Goal: Complete application form: Complete application form

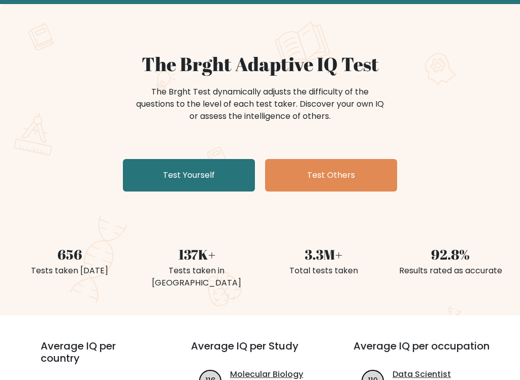
scroll to position [56, 0]
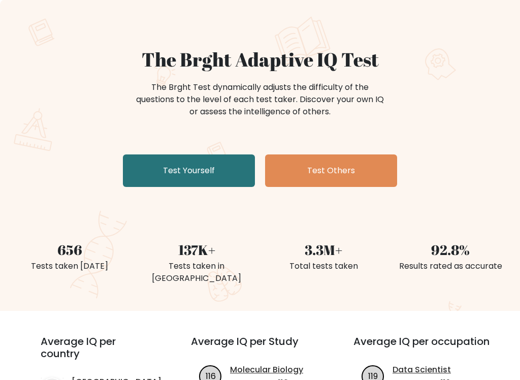
click at [208, 170] on link "Test Yourself" at bounding box center [189, 171] width 132 height 32
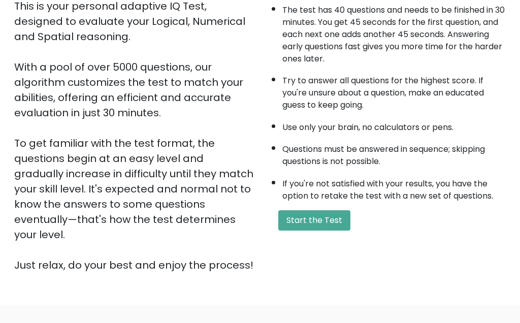
scroll to position [187, 0]
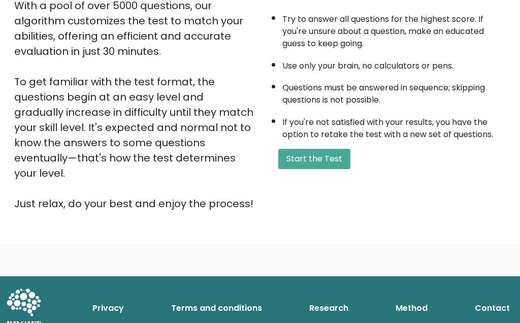
click at [326, 169] on button "Start the Test" at bounding box center [314, 159] width 72 height 20
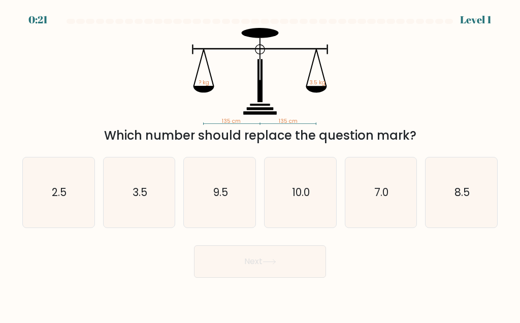
click at [144, 207] on icon "3.5" at bounding box center [139, 192] width 70 height 70
click at [260, 164] on input "b. 3.5" at bounding box center [260, 162] width 1 height 3
radio input "true"
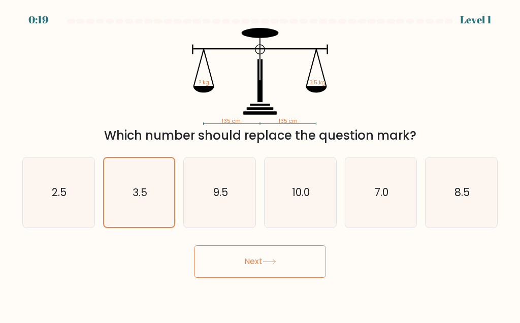
click at [255, 262] on button "Next" at bounding box center [260, 261] width 132 height 32
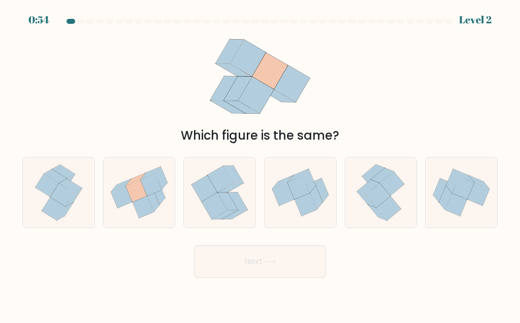
click at [156, 192] on icon at bounding box center [151, 185] width 21 height 22
click at [260, 164] on input "b." at bounding box center [260, 162] width 1 height 3
radio input "true"
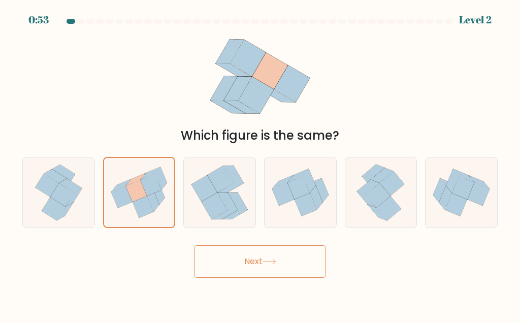
click at [267, 262] on icon at bounding box center [269, 262] width 14 height 6
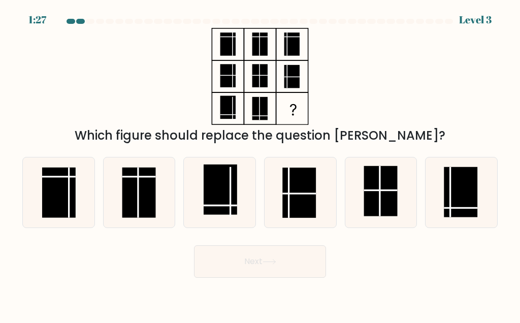
click at [464, 193] on rect at bounding box center [461, 192] width 34 height 50
click at [260, 164] on input "f." at bounding box center [260, 162] width 1 height 3
radio input "true"
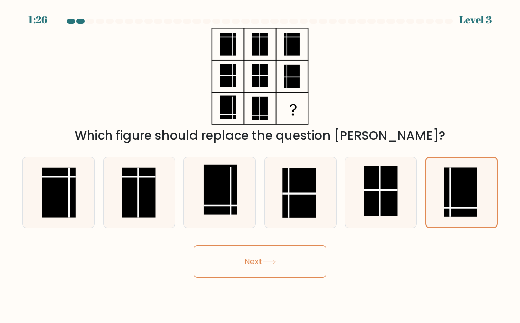
click at [283, 258] on button "Next" at bounding box center [260, 261] width 132 height 32
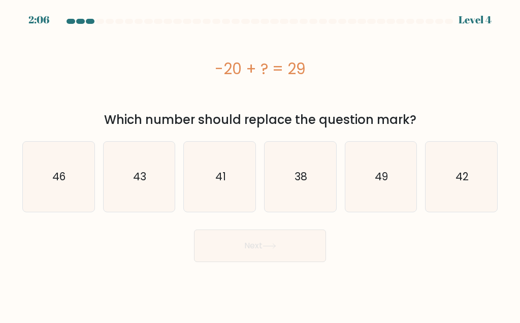
click at [377, 176] on text "49" at bounding box center [381, 176] width 13 height 15
click at [260, 164] on input "e. 49" at bounding box center [260, 162] width 1 height 3
radio input "true"
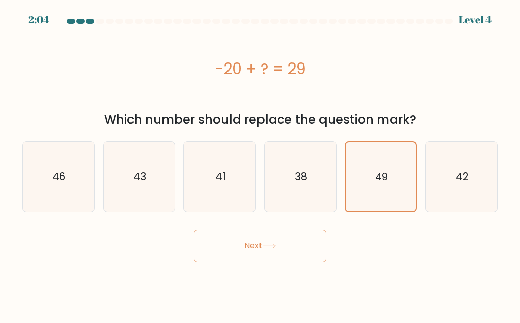
click at [273, 242] on button "Next" at bounding box center [260, 245] width 132 height 32
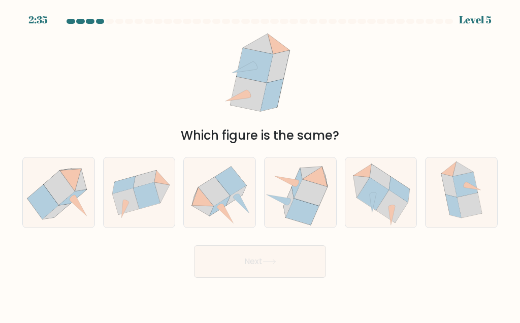
click at [387, 198] on icon at bounding box center [392, 206] width 32 height 33
click at [260, 164] on input "e." at bounding box center [260, 162] width 1 height 3
radio input "true"
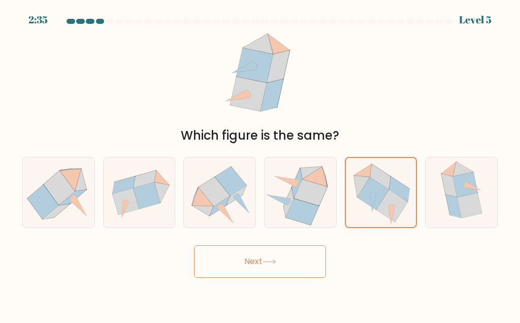
click at [272, 266] on button "Next" at bounding box center [260, 261] width 132 height 32
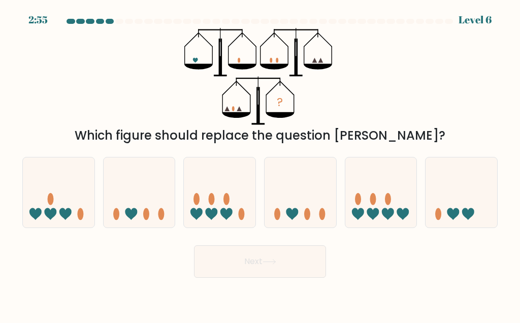
click at [460, 197] on icon at bounding box center [461, 192] width 72 height 59
click at [260, 164] on input "f." at bounding box center [260, 162] width 1 height 3
radio input "true"
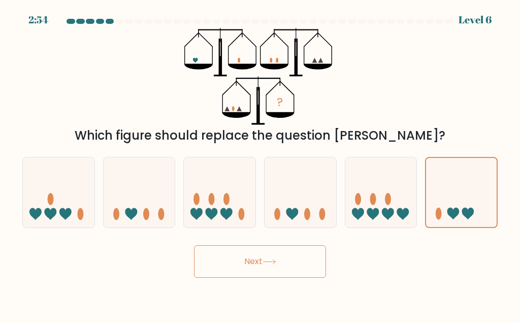
click at [270, 263] on icon at bounding box center [269, 262] width 14 height 6
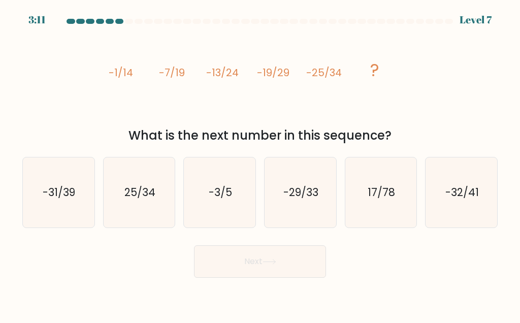
click at [45, 181] on icon "-31/39" at bounding box center [58, 192] width 70 height 70
click at [260, 164] on input "a. -31/39" at bounding box center [260, 162] width 1 height 3
radio input "true"
click at [283, 258] on button "Next" at bounding box center [260, 261] width 132 height 32
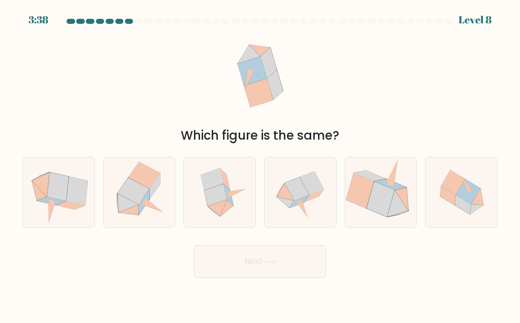
click at [386, 196] on icon at bounding box center [381, 199] width 28 height 36
click at [260, 164] on input "e." at bounding box center [260, 162] width 1 height 3
radio input "true"
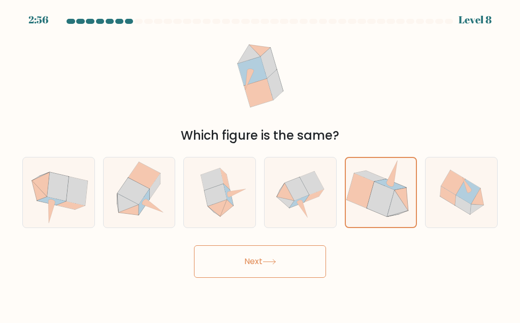
click at [313, 196] on icon at bounding box center [314, 195] width 19 height 13
click at [260, 164] on input "d." at bounding box center [260, 162] width 1 height 3
radio input "true"
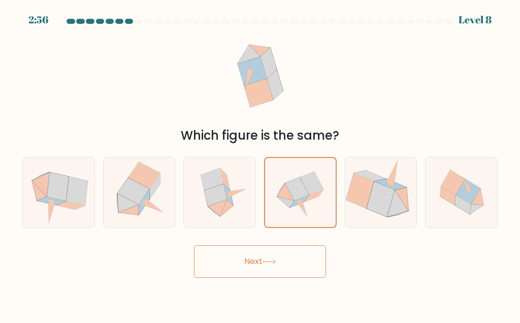
click at [284, 264] on button "Next" at bounding box center [260, 261] width 132 height 32
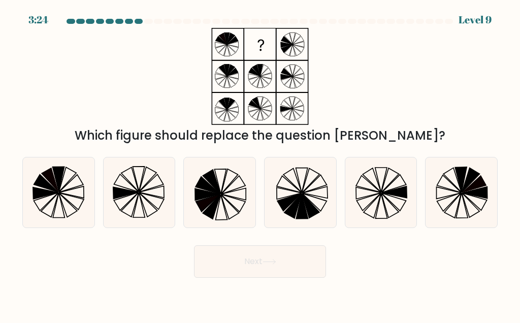
click at [65, 196] on icon at bounding box center [58, 192] width 70 height 70
click at [260, 164] on input "a." at bounding box center [260, 162] width 1 height 3
radio input "true"
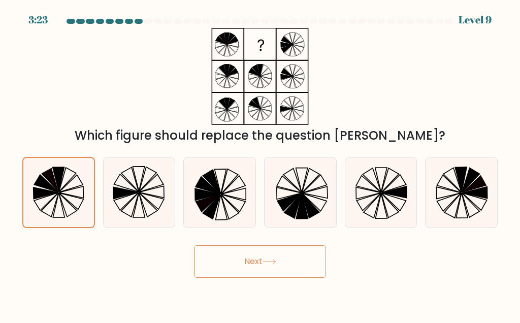
click at [276, 264] on icon at bounding box center [269, 262] width 14 height 6
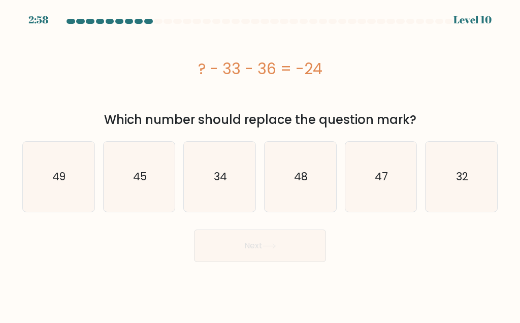
click at [145, 178] on text "45" at bounding box center [140, 176] width 14 height 15
click at [260, 164] on input "b. 45" at bounding box center [260, 162] width 1 height 3
radio input "true"
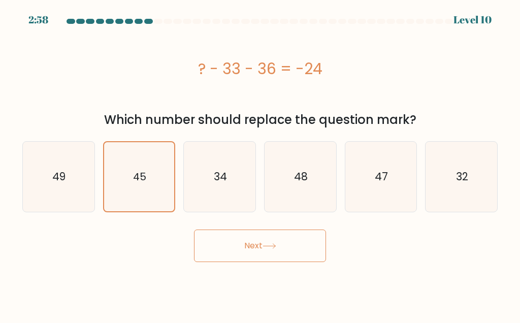
click at [271, 250] on button "Next" at bounding box center [260, 245] width 132 height 32
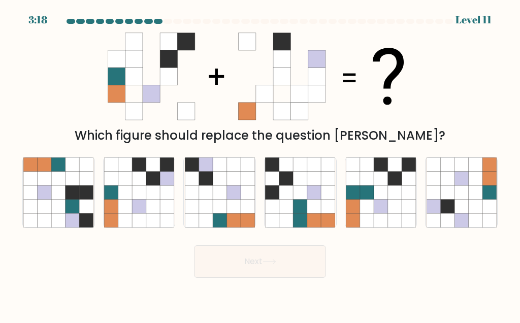
click at [152, 197] on icon at bounding box center [153, 192] width 14 height 14
click at [260, 164] on input "b." at bounding box center [260, 162] width 1 height 3
radio input "true"
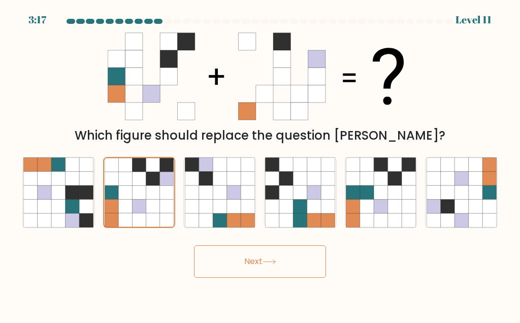
click at [284, 261] on button "Next" at bounding box center [260, 261] width 132 height 32
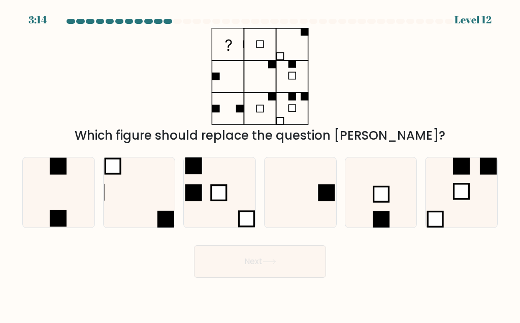
click at [311, 193] on icon at bounding box center [300, 192] width 70 height 70
click at [260, 164] on input "d." at bounding box center [260, 162] width 1 height 3
radio input "true"
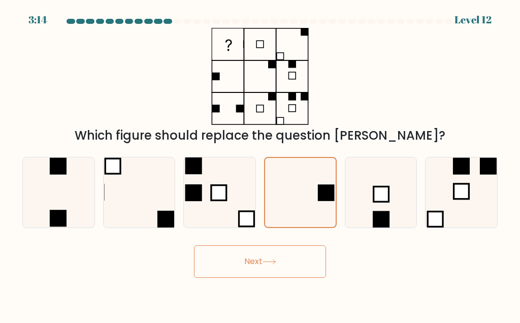
click at [267, 268] on button "Next" at bounding box center [260, 261] width 132 height 32
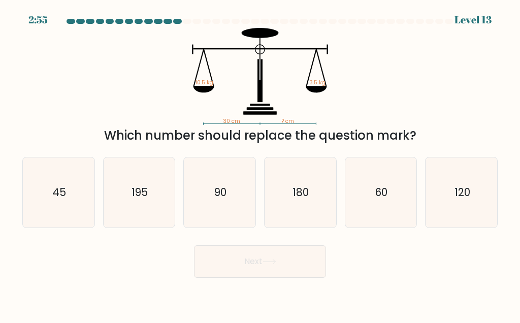
click at [44, 187] on icon "45" at bounding box center [58, 192] width 70 height 70
click at [260, 164] on input "a. 45" at bounding box center [260, 162] width 1 height 3
radio input "true"
click at [275, 271] on button "Next" at bounding box center [260, 261] width 132 height 32
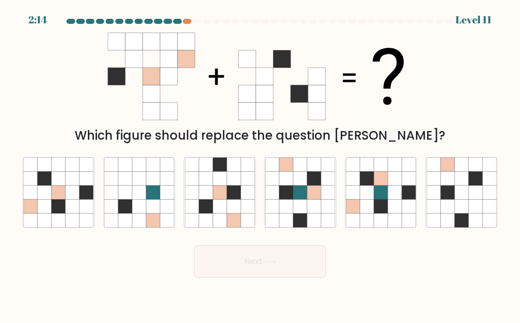
click at [226, 192] on icon at bounding box center [220, 192] width 14 height 14
click at [260, 164] on input "c." at bounding box center [260, 162] width 1 height 3
radio input "true"
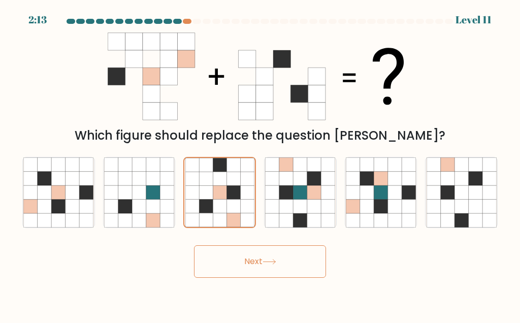
click at [263, 262] on button "Next" at bounding box center [260, 261] width 132 height 32
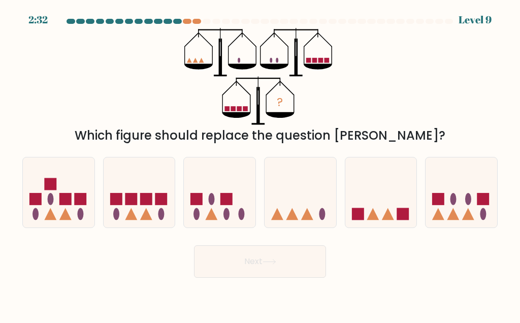
click at [305, 204] on icon at bounding box center [300, 192] width 72 height 59
click at [260, 164] on input "d." at bounding box center [260, 162] width 1 height 3
radio input "true"
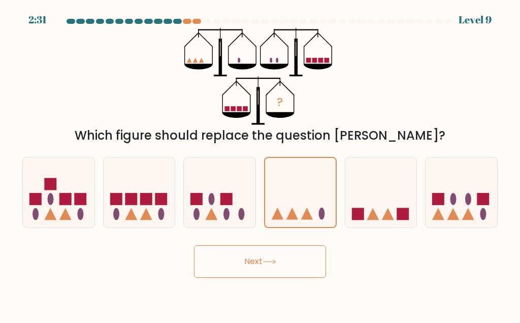
click at [283, 271] on button "Next" at bounding box center [260, 261] width 132 height 32
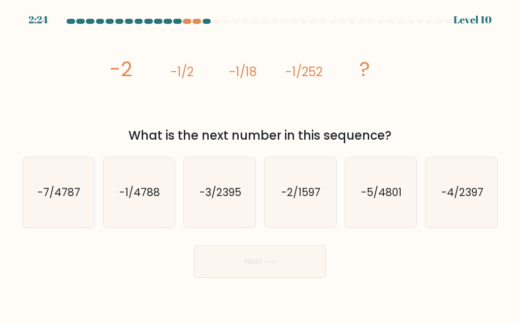
click at [159, 192] on text "-1/4788" at bounding box center [139, 192] width 41 height 15
click at [260, 164] on input "b. -1/4788" at bounding box center [260, 162] width 1 height 3
radio input "true"
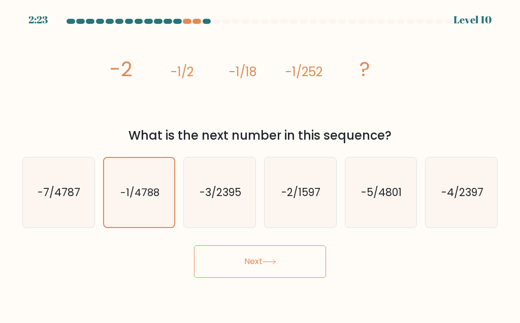
click at [288, 262] on button "Next" at bounding box center [260, 261] width 132 height 32
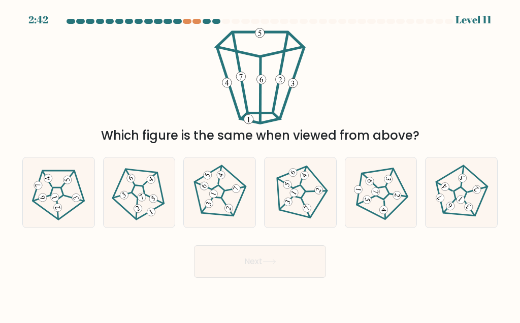
click at [223, 197] on icon at bounding box center [219, 192] width 56 height 56
click at [260, 164] on input "c." at bounding box center [260, 162] width 1 height 3
radio input "true"
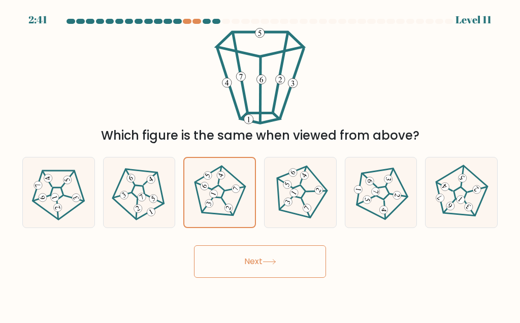
click at [266, 257] on button "Next" at bounding box center [260, 261] width 132 height 32
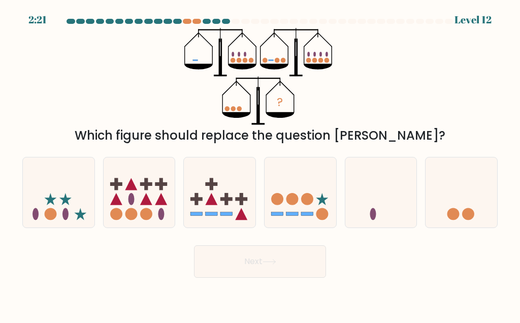
click at [378, 208] on icon at bounding box center [381, 192] width 72 height 59
click at [260, 164] on input "e." at bounding box center [260, 162] width 1 height 3
radio input "true"
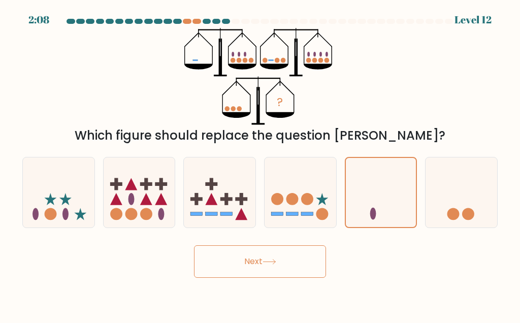
click at [305, 267] on button "Next" at bounding box center [260, 261] width 132 height 32
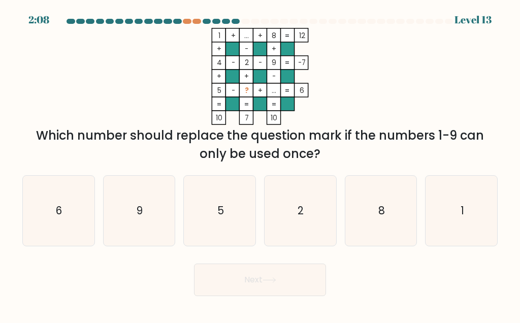
click at [294, 209] on icon "2" at bounding box center [300, 211] width 70 height 70
click at [260, 164] on input "d. 2" at bounding box center [260, 162] width 1 height 3
radio input "true"
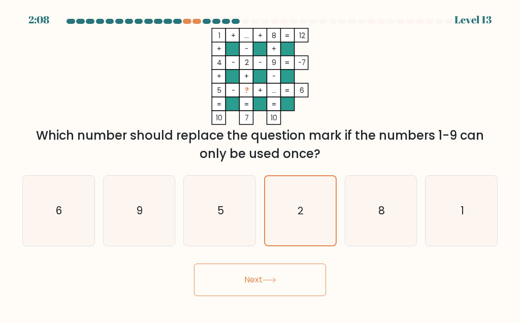
click at [282, 285] on button "Next" at bounding box center [260, 279] width 132 height 32
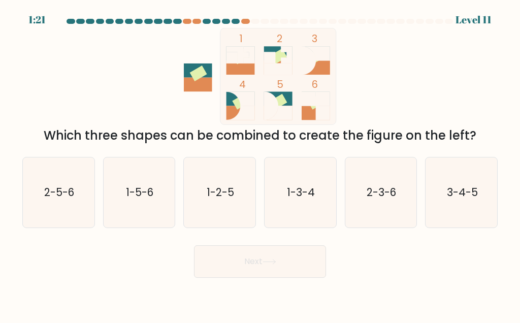
click at [474, 192] on text "3-4-5" at bounding box center [461, 192] width 31 height 15
click at [260, 164] on input "f. 3-4-5" at bounding box center [260, 162] width 1 height 3
radio input "true"
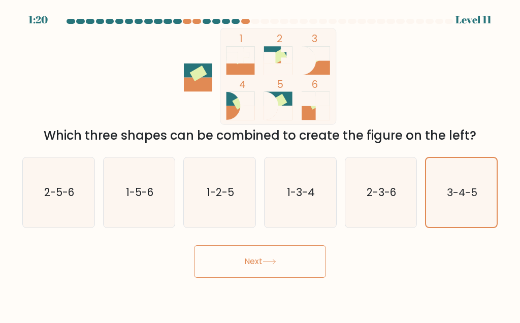
click at [266, 262] on icon at bounding box center [269, 262] width 14 height 6
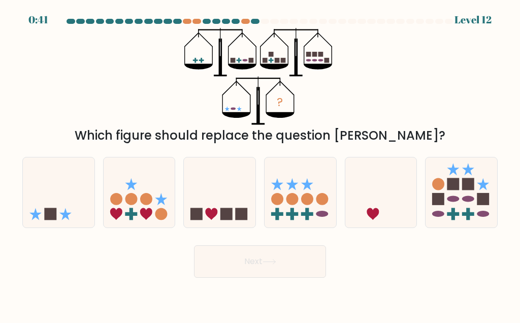
click at [38, 179] on icon at bounding box center [59, 192] width 72 height 59
click at [260, 164] on input "a." at bounding box center [260, 162] width 1 height 3
radio input "true"
click at [274, 254] on button "Next" at bounding box center [260, 261] width 132 height 32
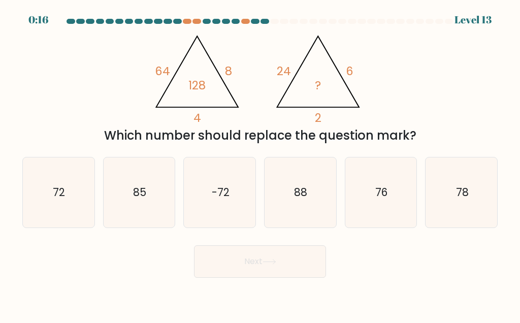
click at [46, 189] on icon "72" at bounding box center [58, 192] width 70 height 70
click at [260, 164] on input "a. 72" at bounding box center [260, 162] width 1 height 3
radio input "true"
click at [266, 252] on button "Next" at bounding box center [260, 261] width 132 height 32
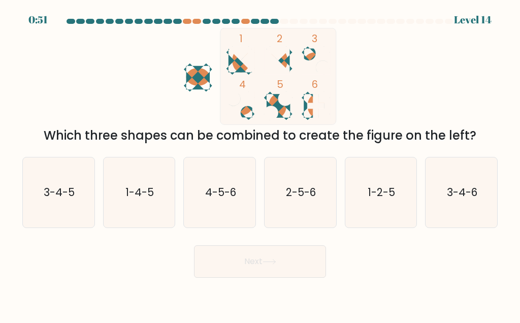
click at [41, 190] on icon "3-4-5" at bounding box center [58, 192] width 70 height 70
click at [260, 164] on input "a. 3-4-5" at bounding box center [260, 162] width 1 height 3
radio input "true"
click at [270, 263] on icon at bounding box center [269, 262] width 14 height 6
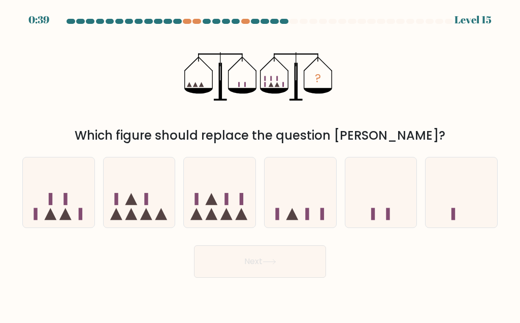
click at [223, 197] on icon at bounding box center [220, 192] width 72 height 59
click at [260, 164] on input "c." at bounding box center [260, 162] width 1 height 3
radio input "true"
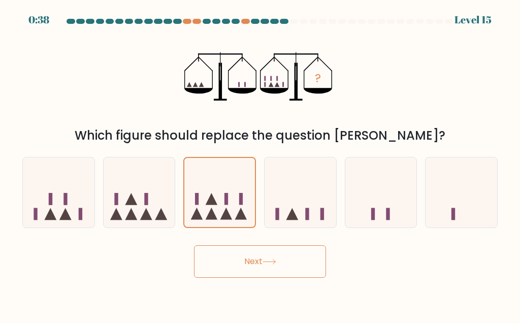
click at [260, 259] on button "Next" at bounding box center [260, 261] width 132 height 32
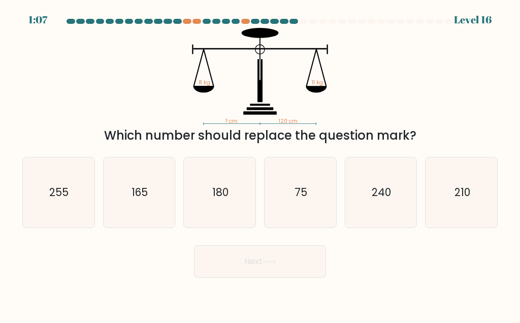
click at [310, 201] on icon "75" at bounding box center [300, 192] width 70 height 70
click at [260, 164] on input "d. 75" at bounding box center [260, 162] width 1 height 3
radio input "true"
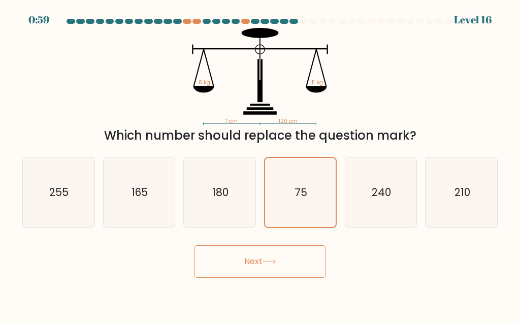
click at [150, 190] on icon "165" at bounding box center [139, 192] width 70 height 70
click at [260, 164] on input "b. 165" at bounding box center [260, 162] width 1 height 3
radio input "true"
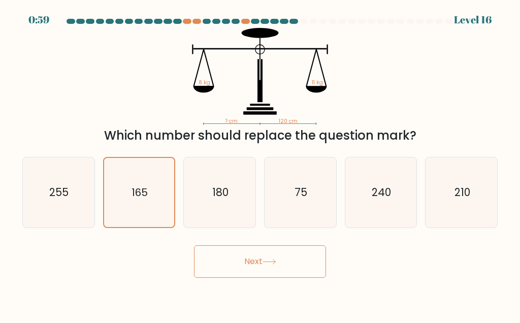
click at [266, 265] on button "Next" at bounding box center [260, 261] width 132 height 32
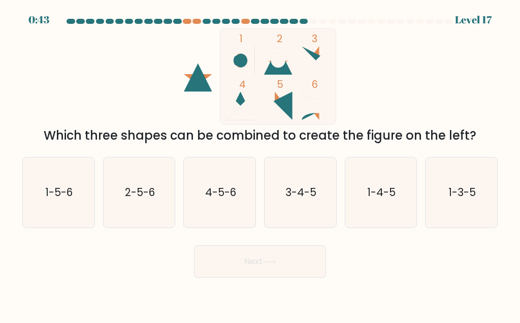
click at [148, 200] on text "2-5-6" at bounding box center [140, 192] width 30 height 15
click at [260, 164] on input "b. 2-5-6" at bounding box center [260, 162] width 1 height 3
radio input "true"
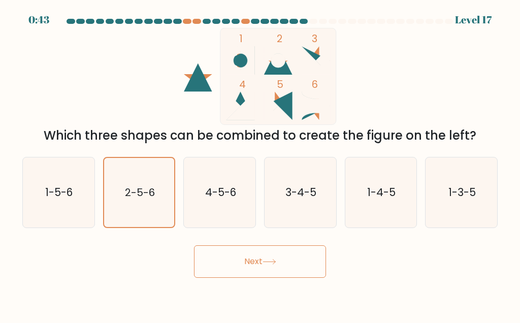
click at [255, 262] on button "Next" at bounding box center [260, 261] width 132 height 32
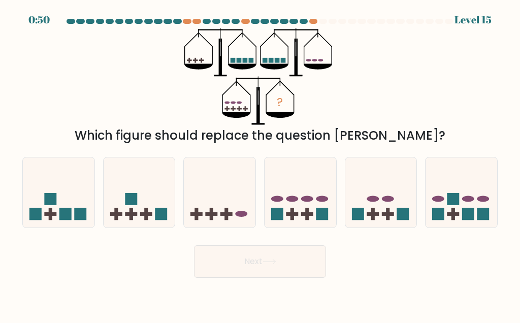
click at [466, 192] on icon at bounding box center [461, 192] width 72 height 59
click at [260, 164] on input "f." at bounding box center [260, 162] width 1 height 3
radio input "true"
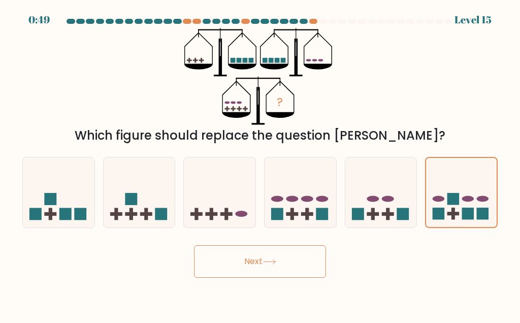
click at [255, 264] on button "Next" at bounding box center [260, 261] width 132 height 32
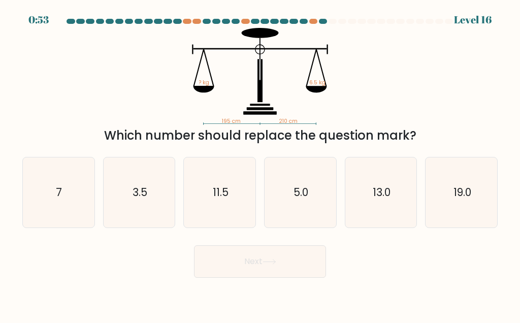
click at [382, 197] on text "13.0" at bounding box center [382, 192] width 18 height 15
click at [260, 164] on input "e. 13.0" at bounding box center [260, 162] width 1 height 3
radio input "true"
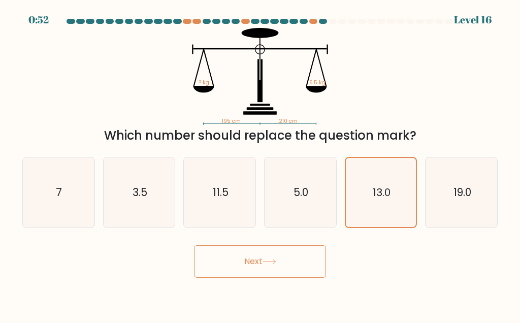
click at [269, 265] on button "Next" at bounding box center [260, 261] width 132 height 32
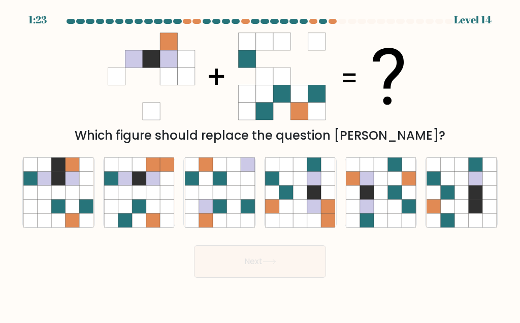
click at [39, 182] on icon at bounding box center [45, 179] width 14 height 14
click at [260, 164] on input "a." at bounding box center [260, 162] width 1 height 3
radio input "true"
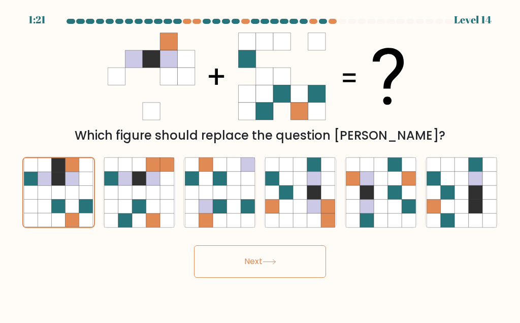
click at [276, 259] on icon at bounding box center [269, 262] width 14 height 6
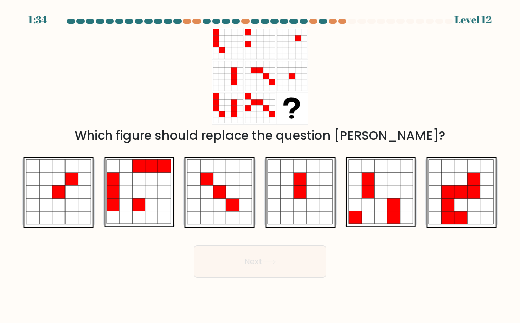
click at [41, 189] on icon at bounding box center [45, 191] width 13 height 13
click at [260, 164] on input "a." at bounding box center [260, 162] width 1 height 3
radio input "true"
click at [273, 258] on button "Next" at bounding box center [260, 261] width 132 height 32
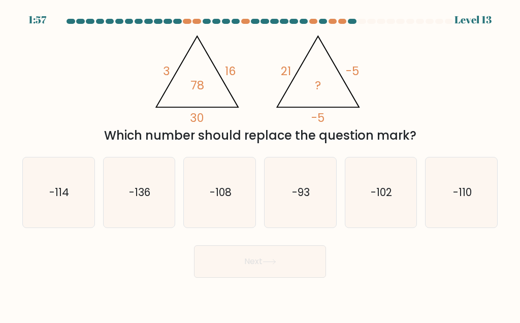
click at [315, 184] on icon "-93" at bounding box center [300, 192] width 70 height 70
click at [260, 164] on input "d. -93" at bounding box center [260, 162] width 1 height 3
radio input "true"
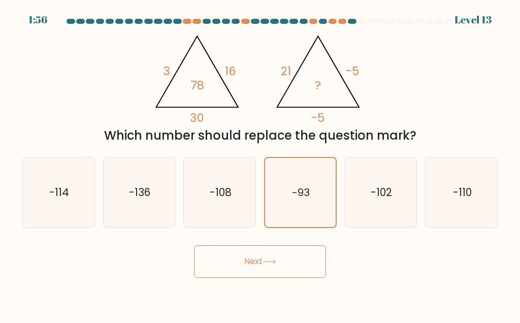
click at [266, 262] on icon at bounding box center [269, 262] width 14 height 6
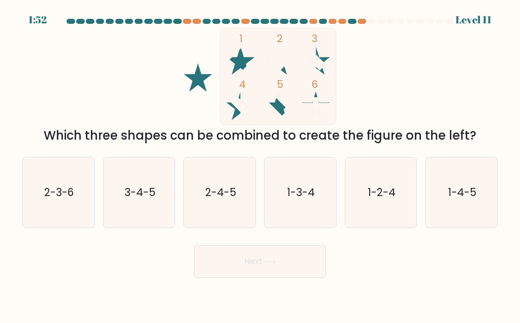
click at [380, 192] on text "1-2-4" at bounding box center [382, 192] width 28 height 15
click at [260, 164] on input "e. 1-2-4" at bounding box center [260, 162] width 1 height 3
radio input "true"
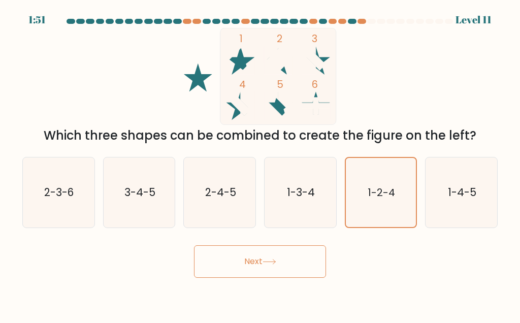
click at [264, 264] on button "Next" at bounding box center [260, 261] width 132 height 32
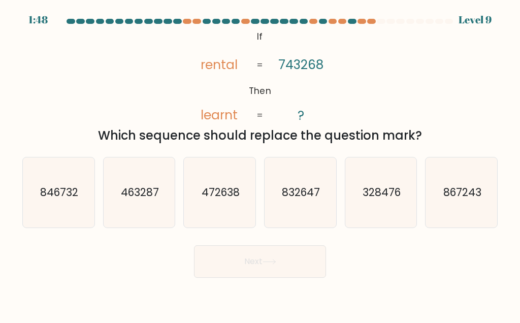
click at [34, 178] on icon "846732" at bounding box center [58, 192] width 70 height 70
click at [260, 164] on input "a. 846732" at bounding box center [260, 162] width 1 height 3
radio input "true"
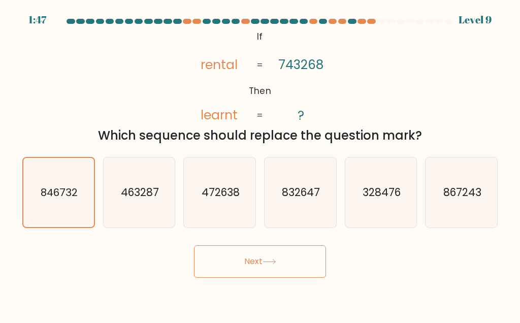
click at [269, 263] on icon at bounding box center [269, 262] width 14 height 6
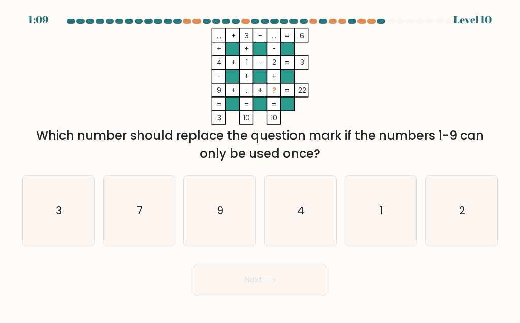
click at [137, 215] on icon "7" at bounding box center [139, 211] width 70 height 70
click at [260, 164] on input "b. 7" at bounding box center [260, 162] width 1 height 3
radio input "true"
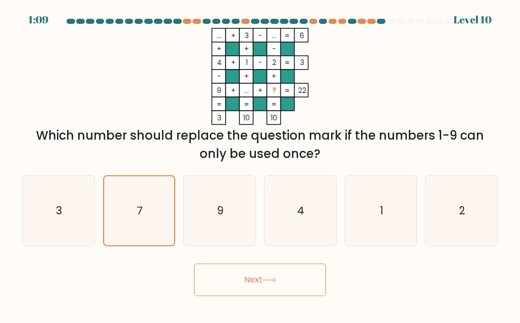
click at [266, 280] on icon at bounding box center [269, 280] width 14 height 6
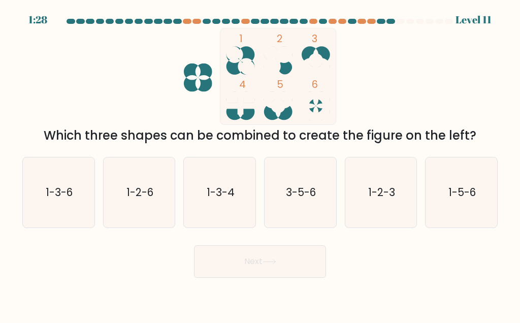
click at [311, 187] on text "3-5-6" at bounding box center [301, 192] width 30 height 15
click at [260, 164] on input "d. 3-5-6" at bounding box center [260, 162] width 1 height 3
radio input "true"
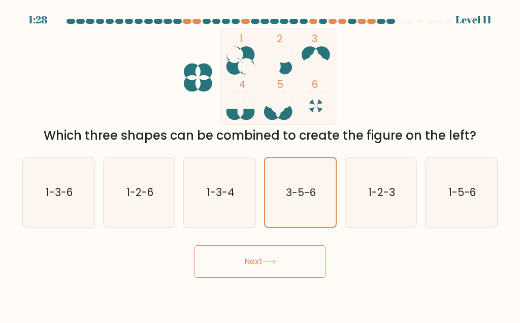
click at [261, 269] on button "Next" at bounding box center [260, 261] width 132 height 32
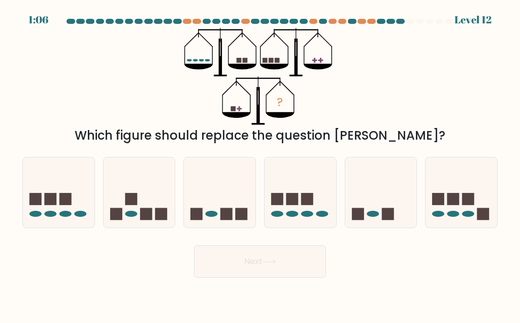
click at [195, 209] on rect at bounding box center [196, 214] width 12 height 12
click at [260, 164] on input "c." at bounding box center [260, 162] width 1 height 3
radio input "true"
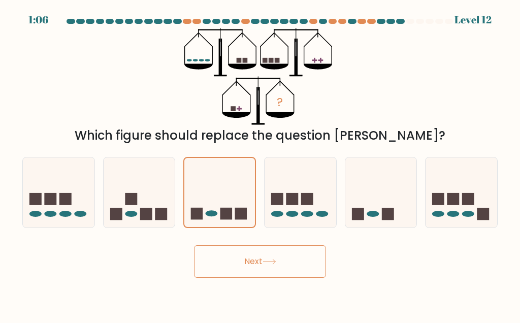
click at [210, 262] on button "Next" at bounding box center [260, 261] width 132 height 32
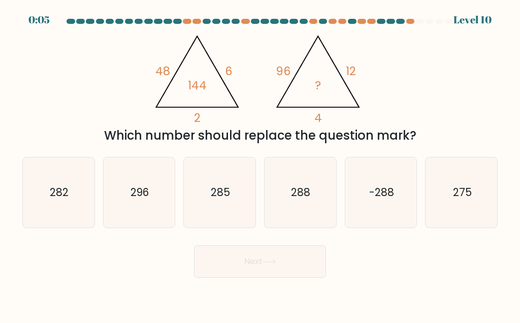
click at [303, 196] on text "288" at bounding box center [300, 192] width 19 height 15
click at [260, 164] on input "d. 288" at bounding box center [260, 162] width 1 height 3
radio input "true"
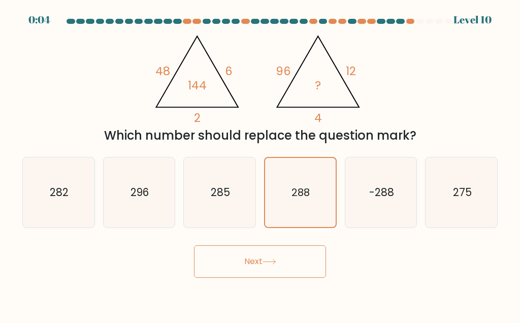
click at [258, 275] on button "Next" at bounding box center [260, 261] width 132 height 32
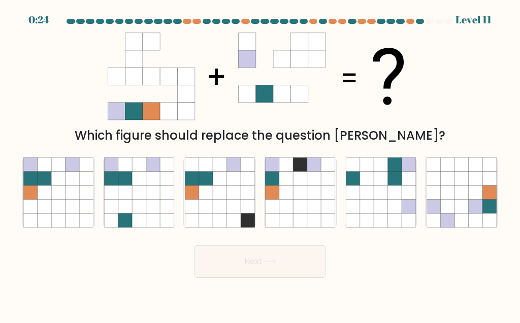
click at [39, 187] on icon at bounding box center [45, 192] width 14 height 14
click at [260, 164] on input "a." at bounding box center [260, 162] width 1 height 3
radio input "true"
click at [285, 255] on button "Next" at bounding box center [260, 261] width 132 height 32
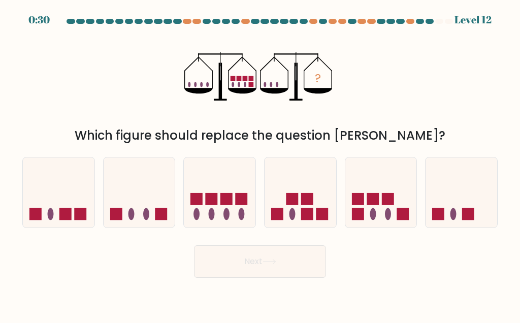
click at [393, 209] on icon at bounding box center [381, 192] width 72 height 59
click at [260, 164] on input "e." at bounding box center [260, 162] width 1 height 3
radio input "true"
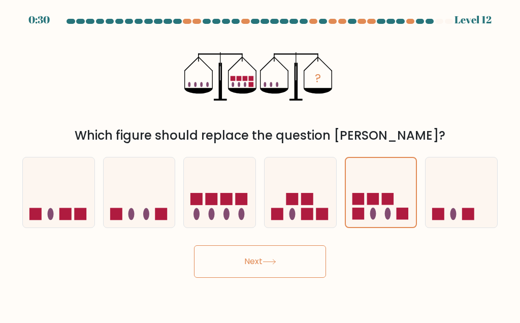
click at [287, 268] on button "Next" at bounding box center [260, 261] width 132 height 32
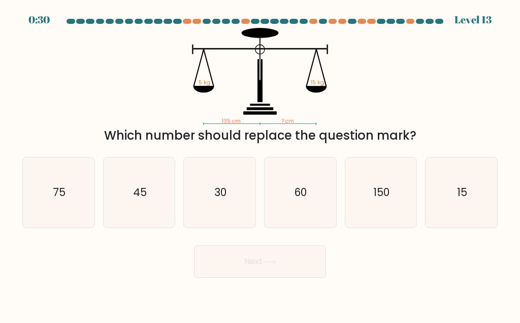
click at [146, 195] on text "45" at bounding box center [140, 192] width 14 height 15
click at [260, 164] on input "b. 45" at bounding box center [260, 162] width 1 height 3
radio input "true"
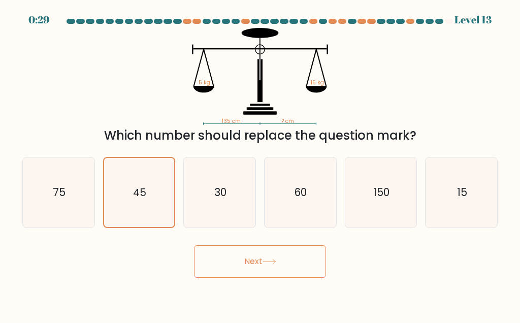
click at [276, 257] on button "Next" at bounding box center [260, 261] width 132 height 32
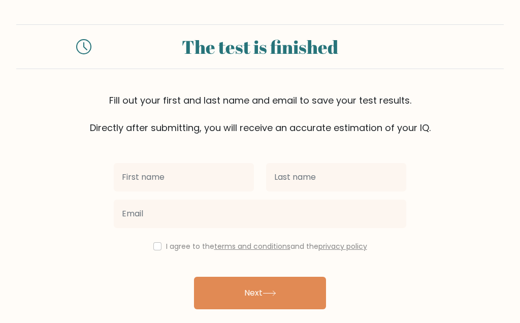
click at [202, 176] on input "text" at bounding box center [184, 177] width 140 height 28
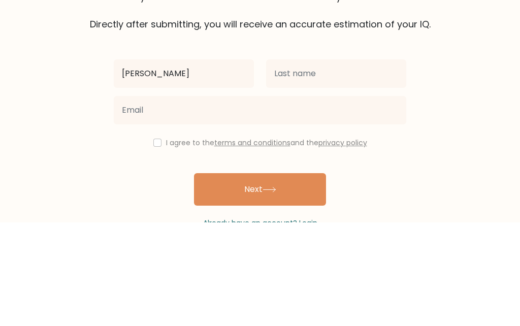
type input "[PERSON_NAME]"
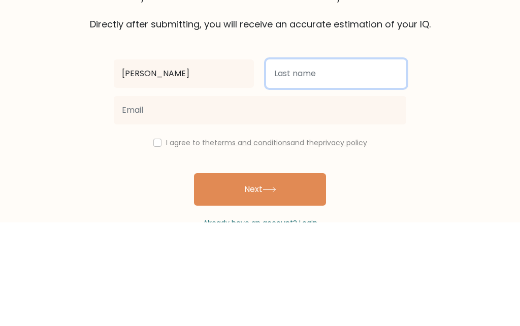
click at [313, 163] on input "text" at bounding box center [336, 177] width 140 height 28
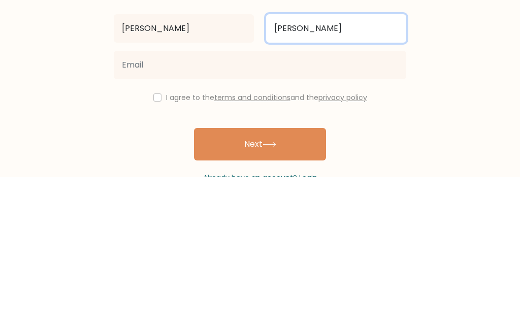
type input "[PERSON_NAME]"
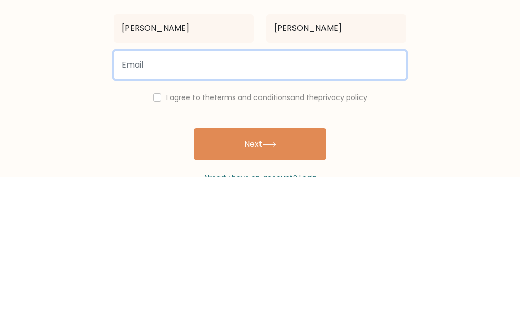
click at [266, 200] on input "email" at bounding box center [260, 214] width 292 height 28
type input "mikesolomusic@yah"
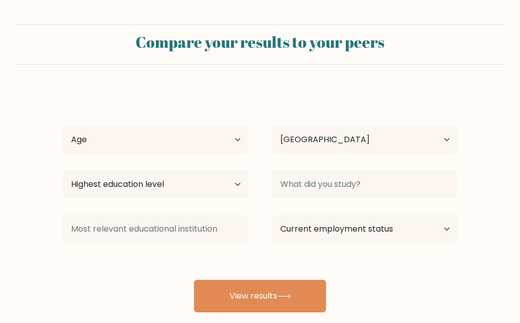
select select "US"
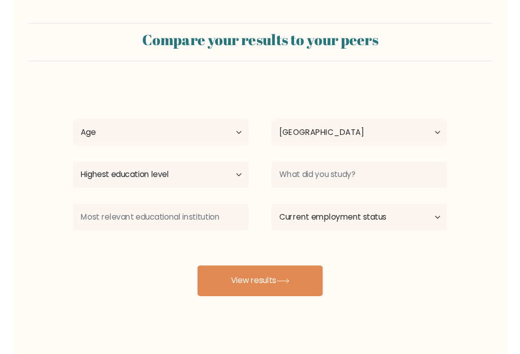
scroll to position [2, 0]
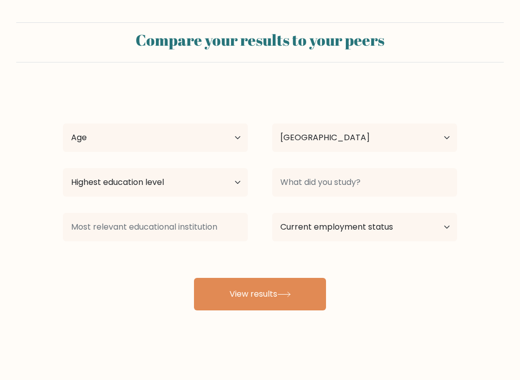
click at [258, 291] on button "View results" at bounding box center [260, 294] width 132 height 32
click at [74, 142] on select "Age Under 18 years old 18-24 years old 25-34 years old 35-44 years old 45-54 ye…" at bounding box center [155, 137] width 185 height 28
select select "45_54"
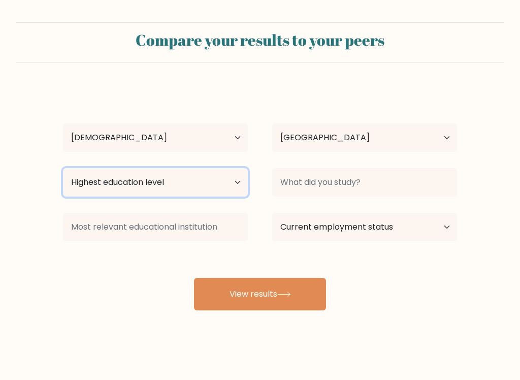
click at [75, 181] on select "Highest education level No schooling Primary Lower Secondary Upper Secondary Oc…" at bounding box center [155, 182] width 185 height 28
select select "upper_secondary"
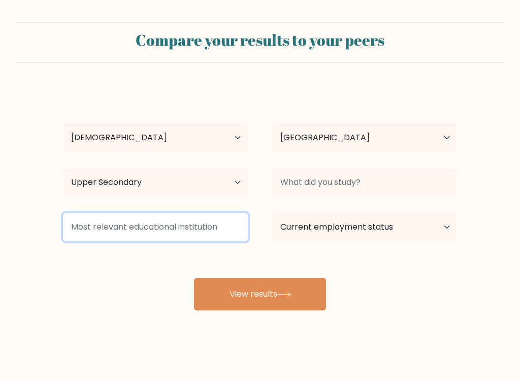
click at [202, 230] on input at bounding box center [155, 227] width 185 height 28
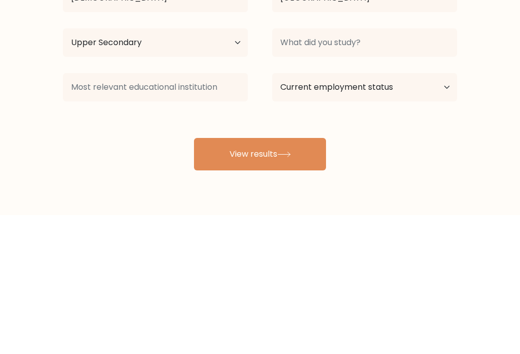
click at [39, 118] on form "Compare your results to your peers Mike Ratliff Age Under 18 years old 18-24 ye…" at bounding box center [260, 166] width 520 height 288
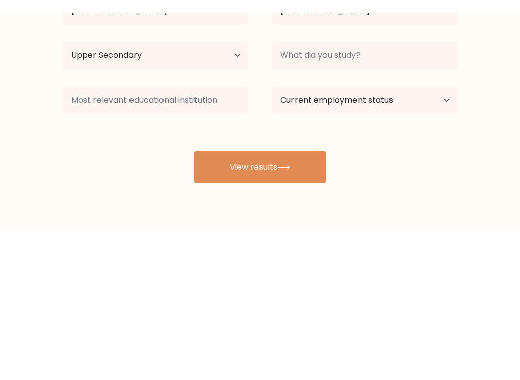
scroll to position [5, 0]
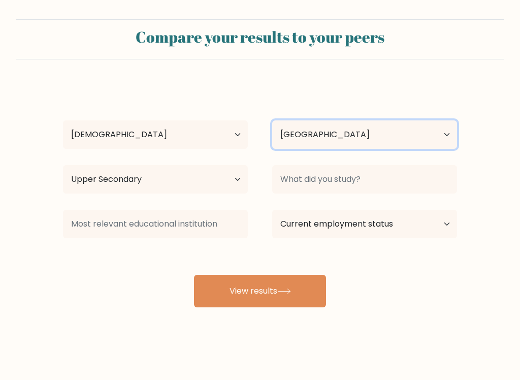
click at [453, 132] on select "Country Afghanistan Albania Algeria American Samoa Andorra Angola Anguilla Anta…" at bounding box center [364, 134] width 185 height 28
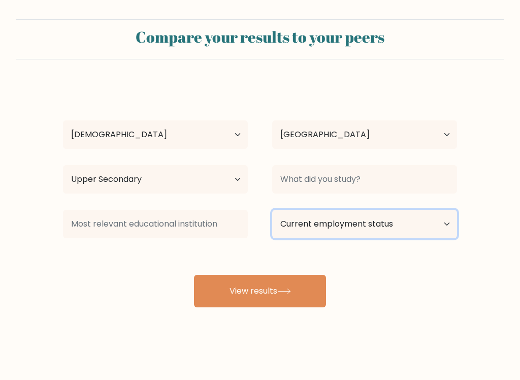
click at [441, 229] on select "Current employment status Employed Student Retired Other / prefer not to answer" at bounding box center [364, 224] width 185 height 28
select select "retired"
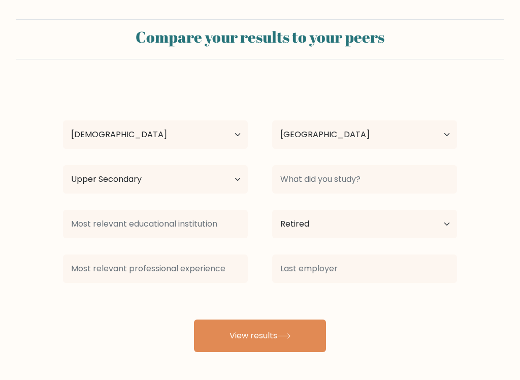
click at [260, 322] on button "View results" at bounding box center [260, 335] width 132 height 32
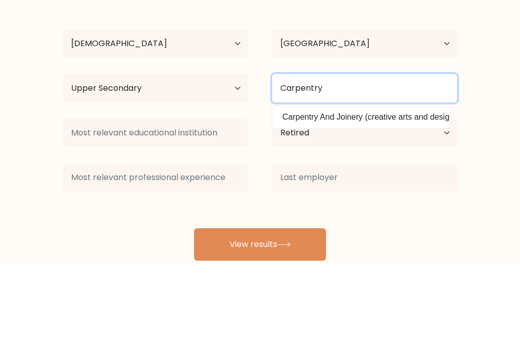
type input "Carpentry"
click at [260, 319] on button "View results" at bounding box center [260, 335] width 132 height 32
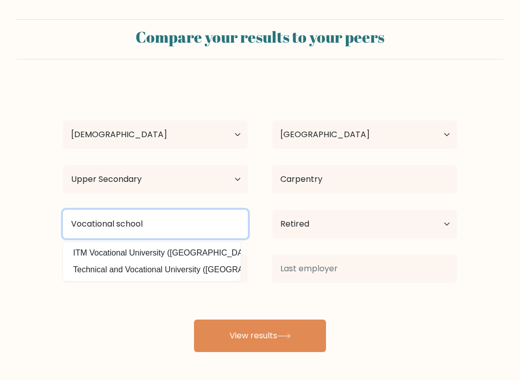
type input "Vocational school"
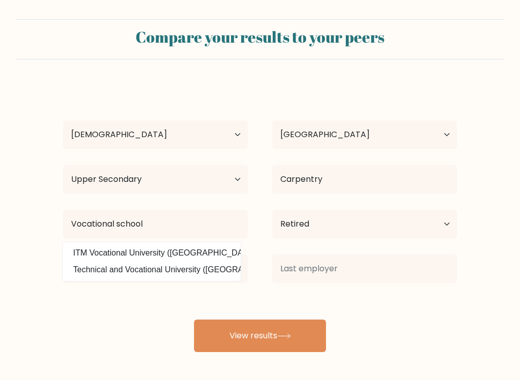
click at [264, 322] on button "View results" at bounding box center [260, 335] width 132 height 32
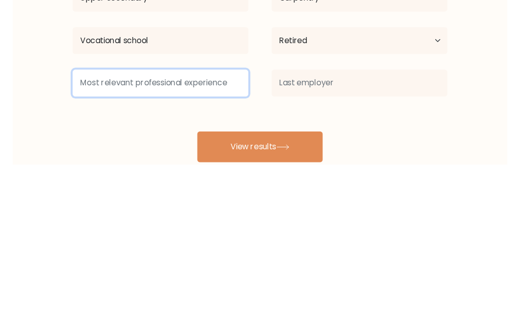
scroll to position [8, 0]
